Goal: Information Seeking & Learning: Find specific fact

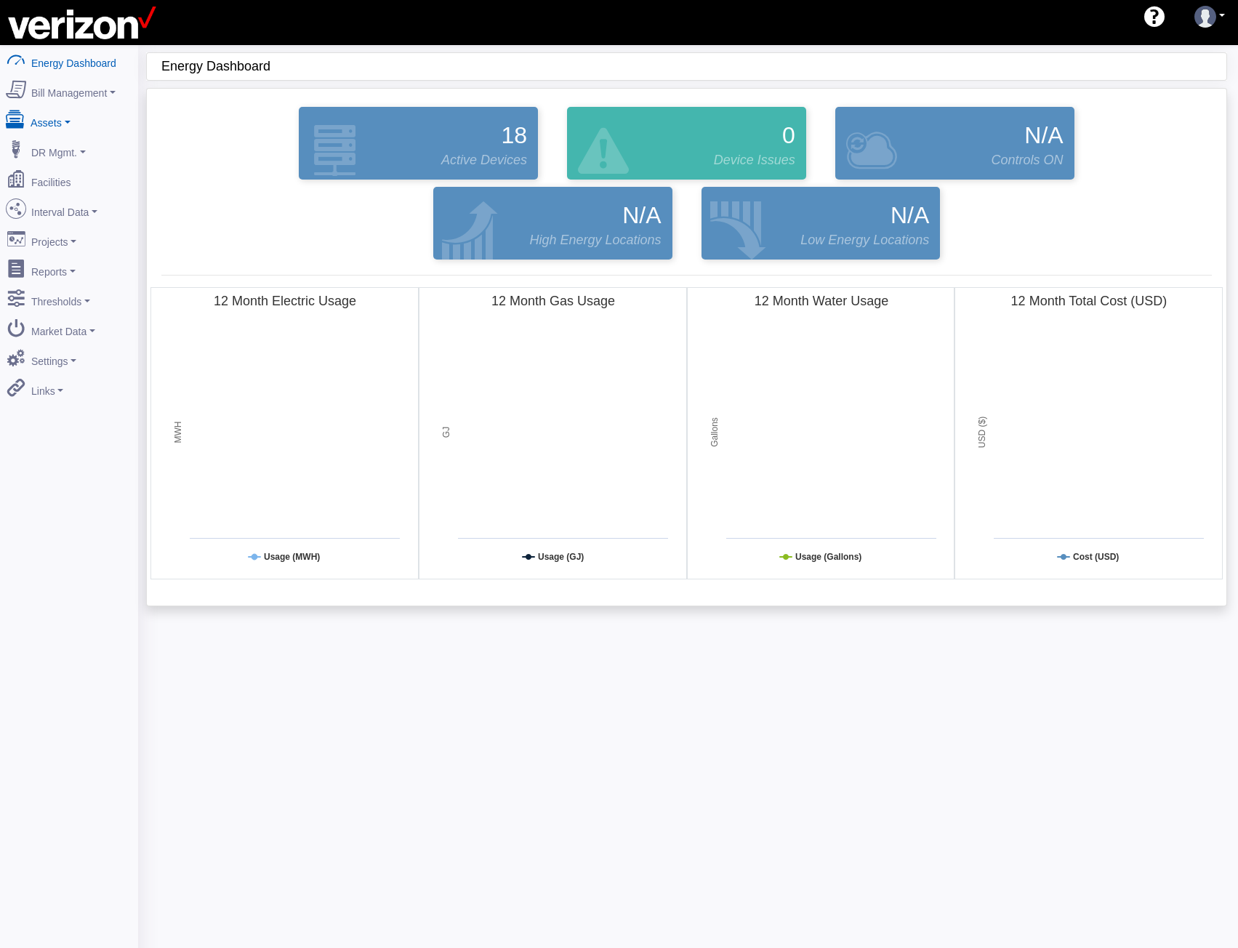
click at [75, 121] on link "Assets" at bounding box center [69, 120] width 141 height 31
click at [72, 147] on link "Devices" at bounding box center [69, 147] width 141 height 26
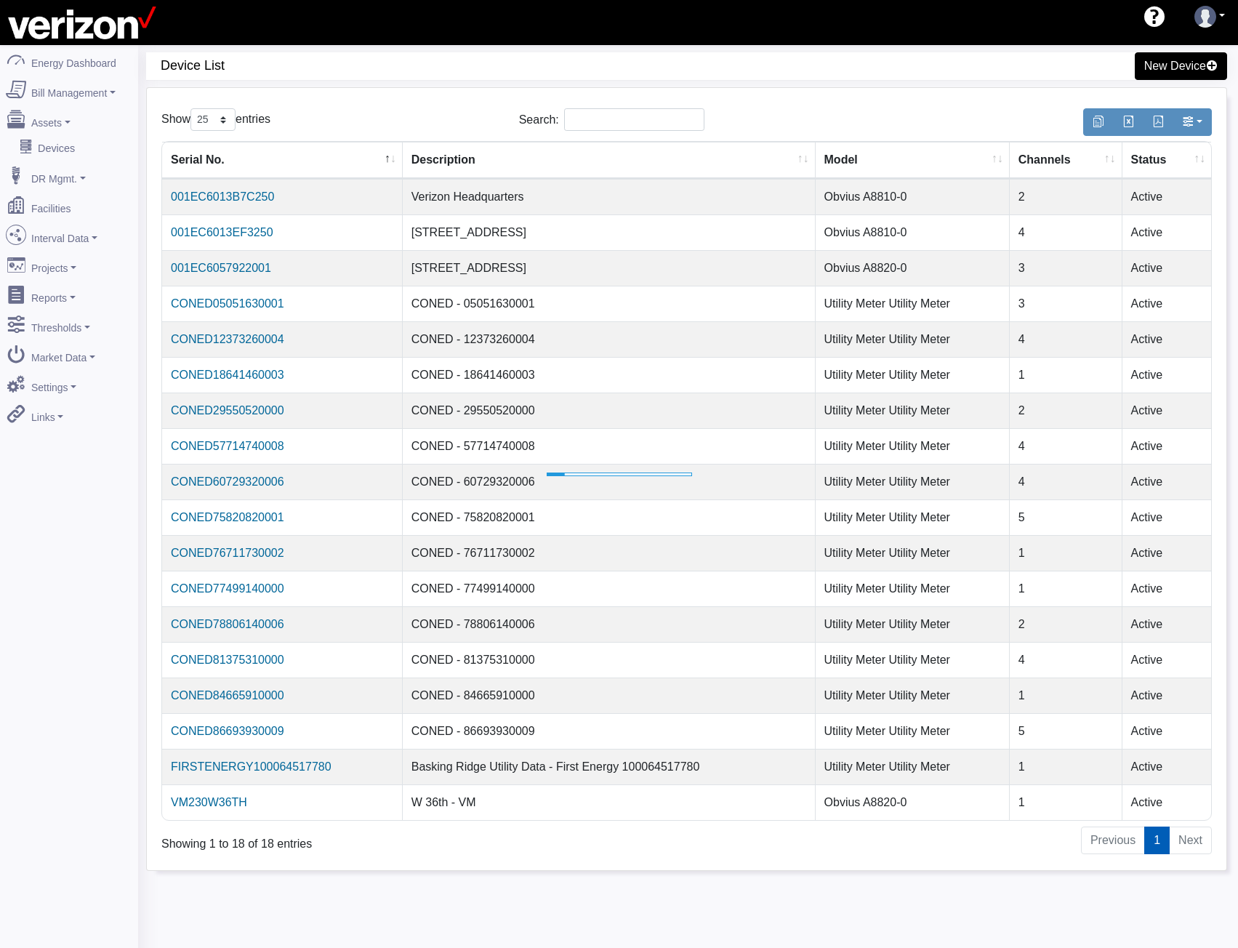
select select "25"
click at [630, 123] on input "Search:" at bounding box center [634, 119] width 140 height 23
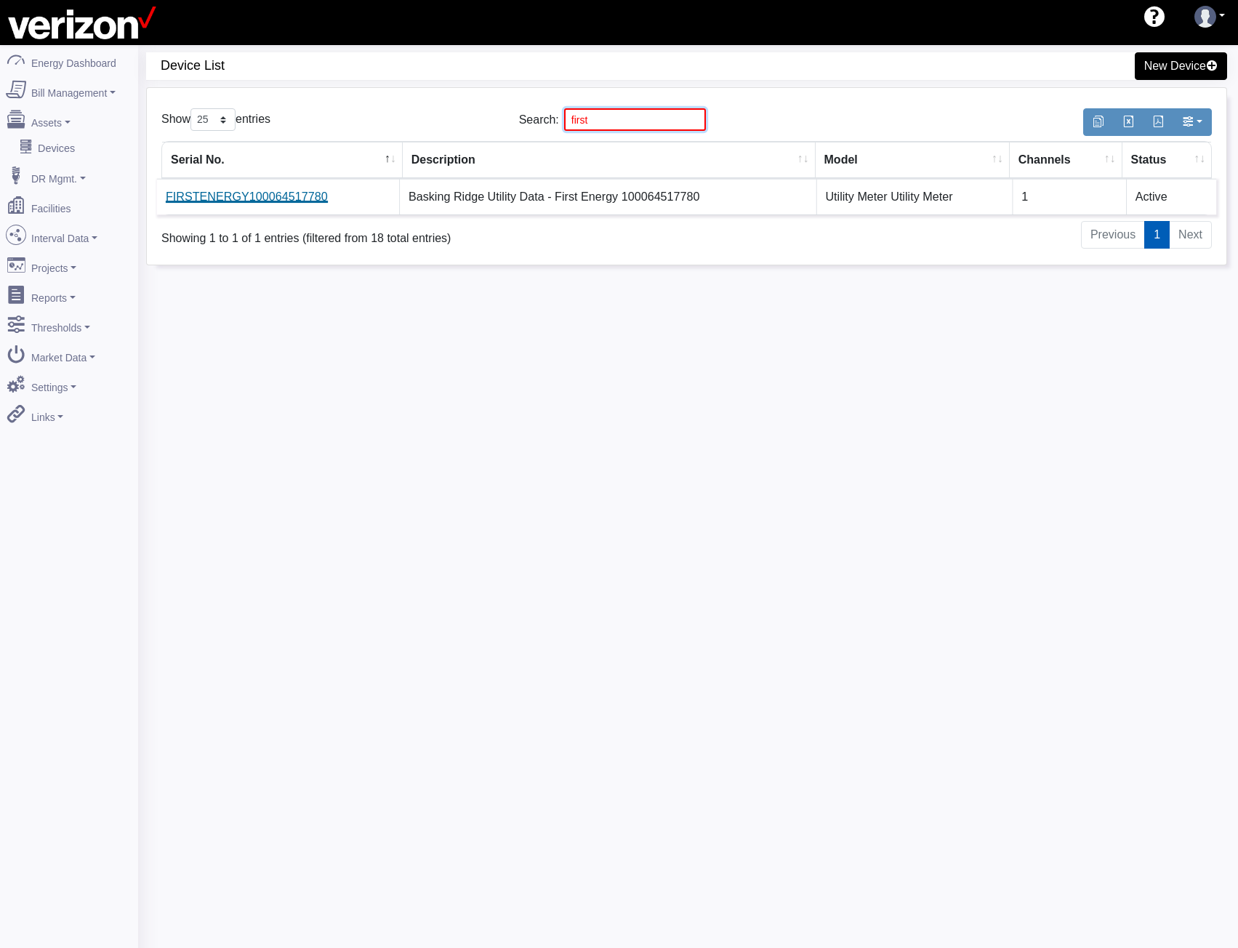
type input "first"
click at [265, 202] on link "FIRSTENERGY100064517780" at bounding box center [247, 196] width 162 height 12
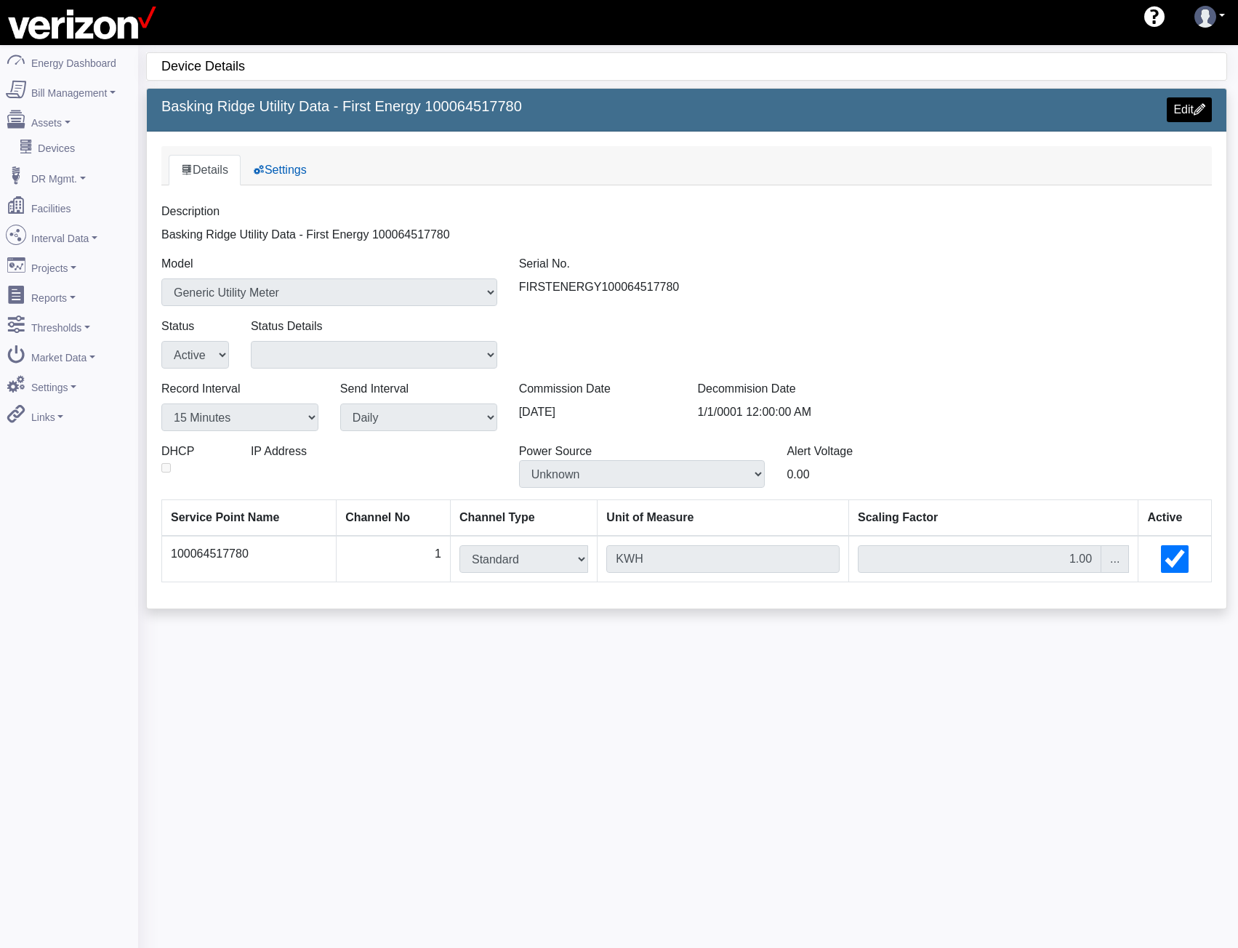
click at [227, 551] on td "100064517780" at bounding box center [249, 559] width 174 height 47
click at [608, 286] on div "Serial No. FIRSTENERGY100064517780" at bounding box center [687, 280] width 358 height 51
copy div "FIRSTENERGY100064517780"
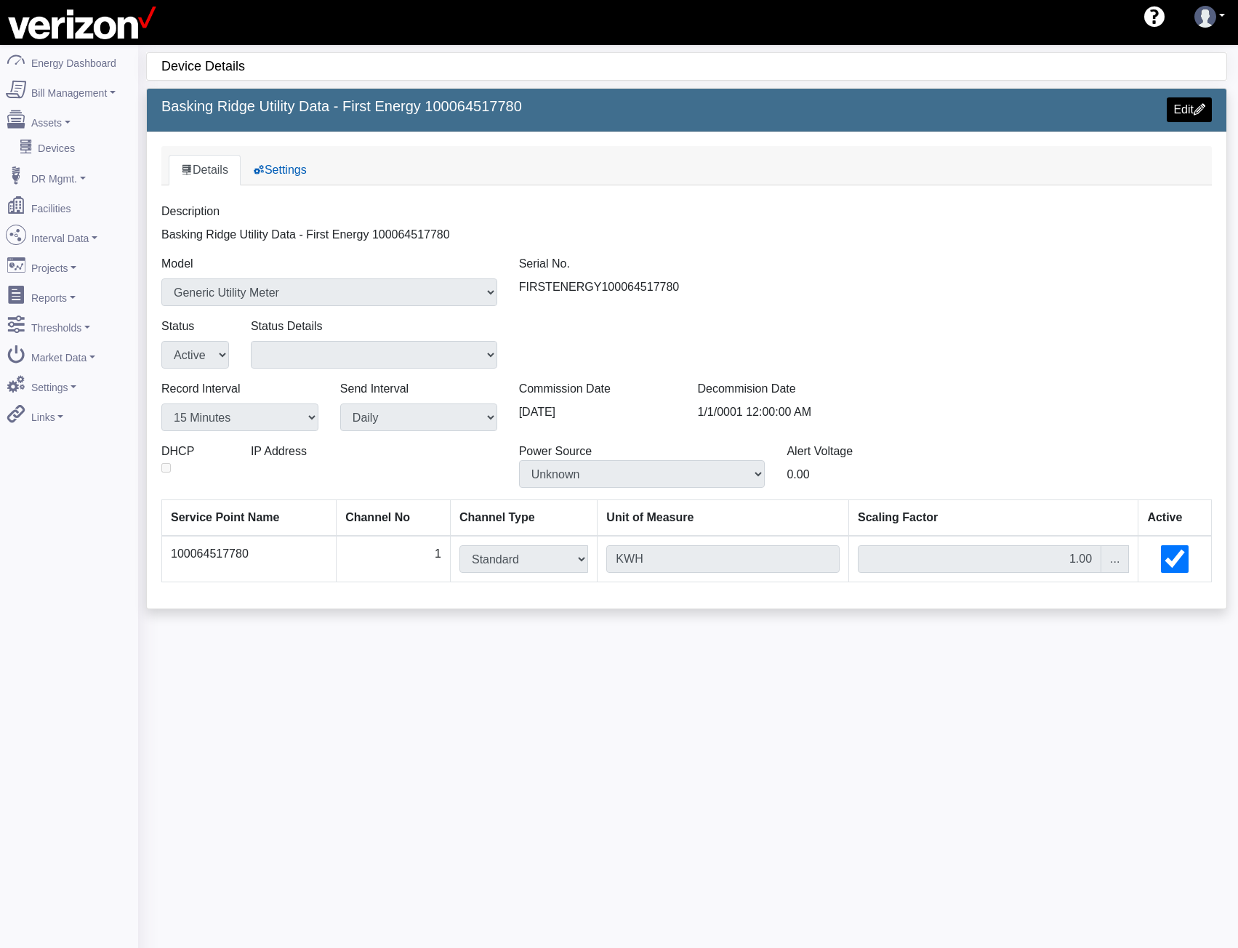
click at [915, 259] on div "Model Select a model iLon Smart Server eLutions EPIM iLon e3/100 eLutions GPIM …" at bounding box center [686, 286] width 1072 height 63
drag, startPoint x: 75, startPoint y: 206, endPoint x: 90, endPoint y: 197, distance: 17.6
click at [75, 206] on link "Facilities" at bounding box center [69, 205] width 141 height 31
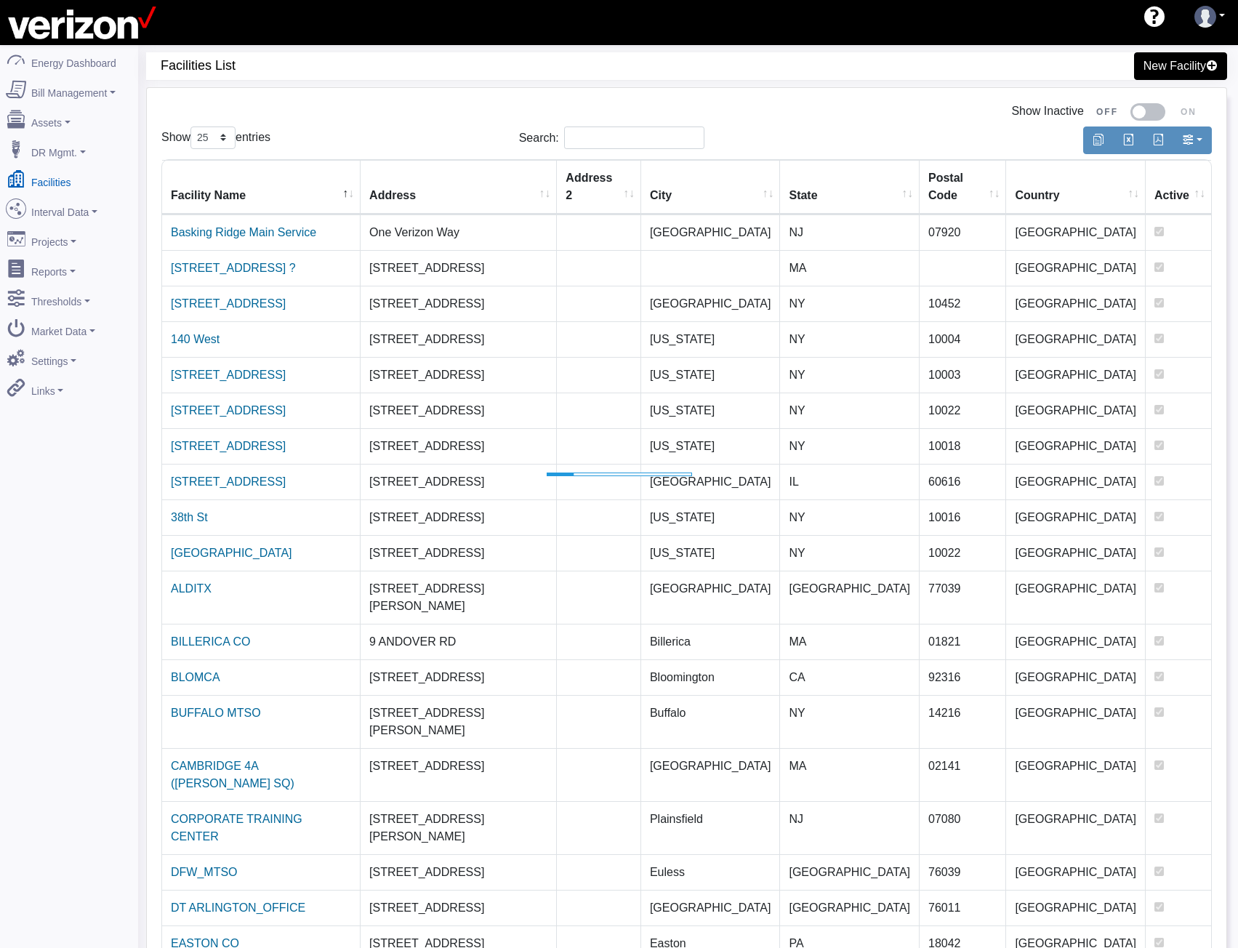
select select "25"
drag, startPoint x: 655, startPoint y: 152, endPoint x: 655, endPoint y: 142, distance: 9.5
click at [655, 151] on div "Search:" at bounding box center [687, 140] width 336 height 28
click at [654, 137] on input "Search:" at bounding box center [634, 137] width 140 height 23
type input "e"
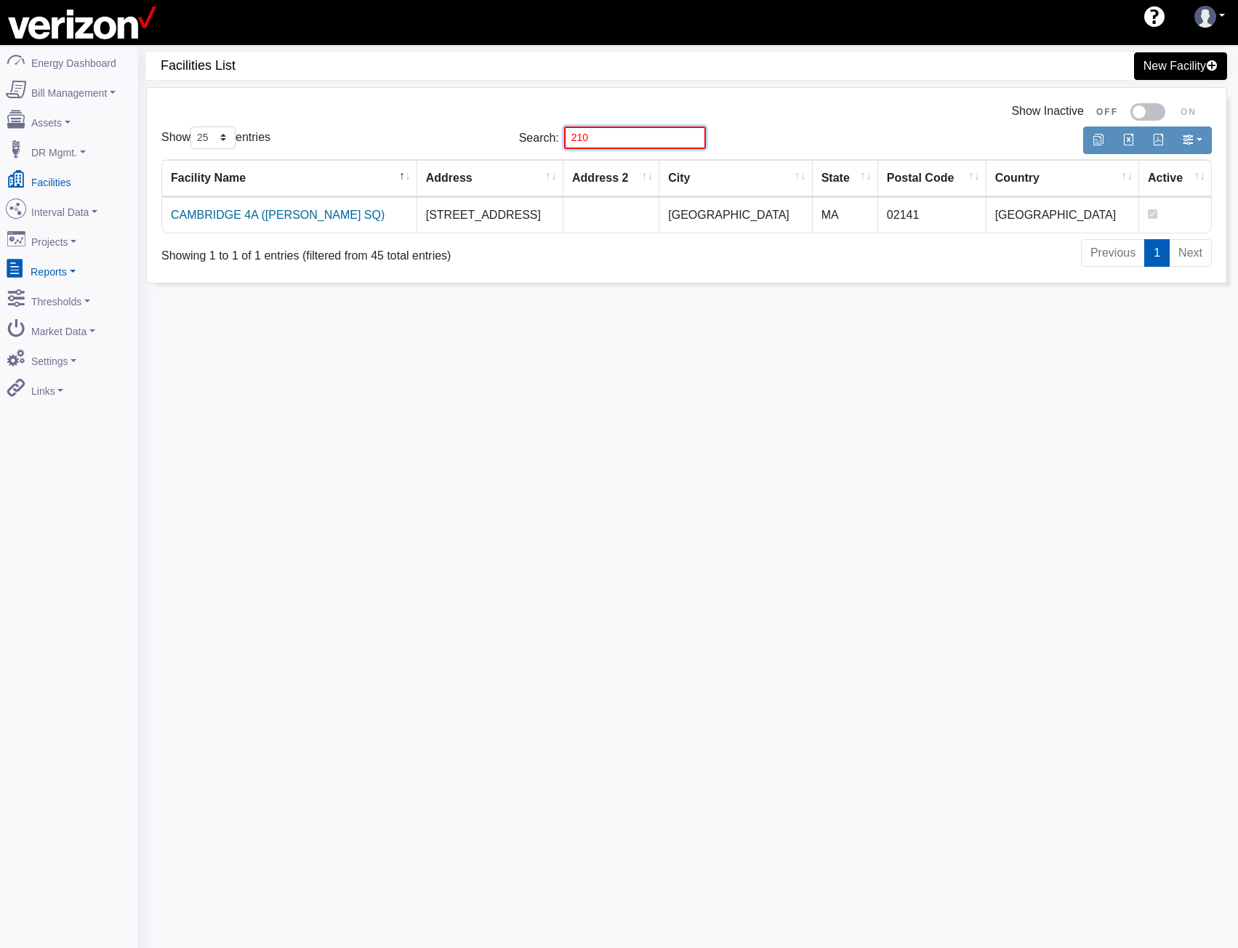
type input "210"
click at [680, 139] on input "210" at bounding box center [635, 137] width 142 height 23
